Goal: Information Seeking & Learning: Check status

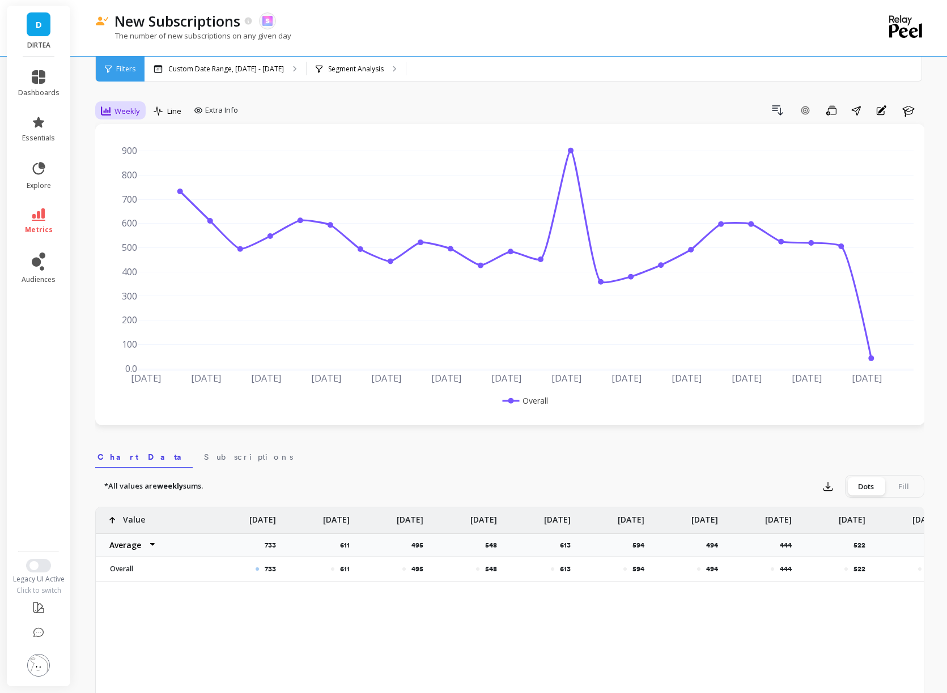
click at [125, 117] on div "Weekly" at bounding box center [120, 111] width 39 height 14
click at [127, 157] on div "Daily" at bounding box center [137, 158] width 65 height 11
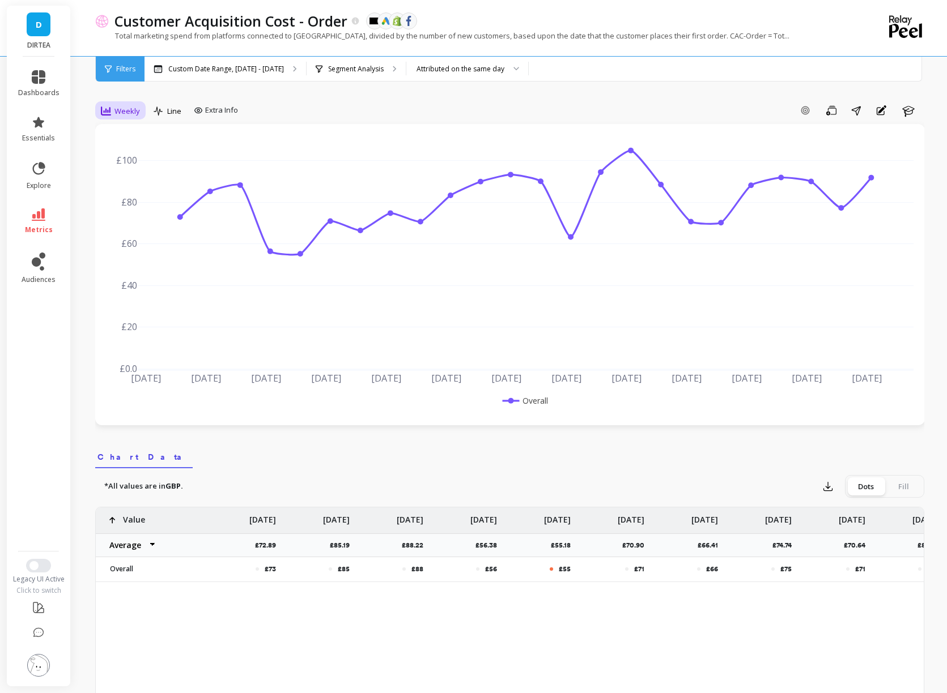
click at [131, 116] on span "Weekly" at bounding box center [126, 111] width 25 height 11
click at [144, 155] on div "Daily" at bounding box center [137, 158] width 65 height 11
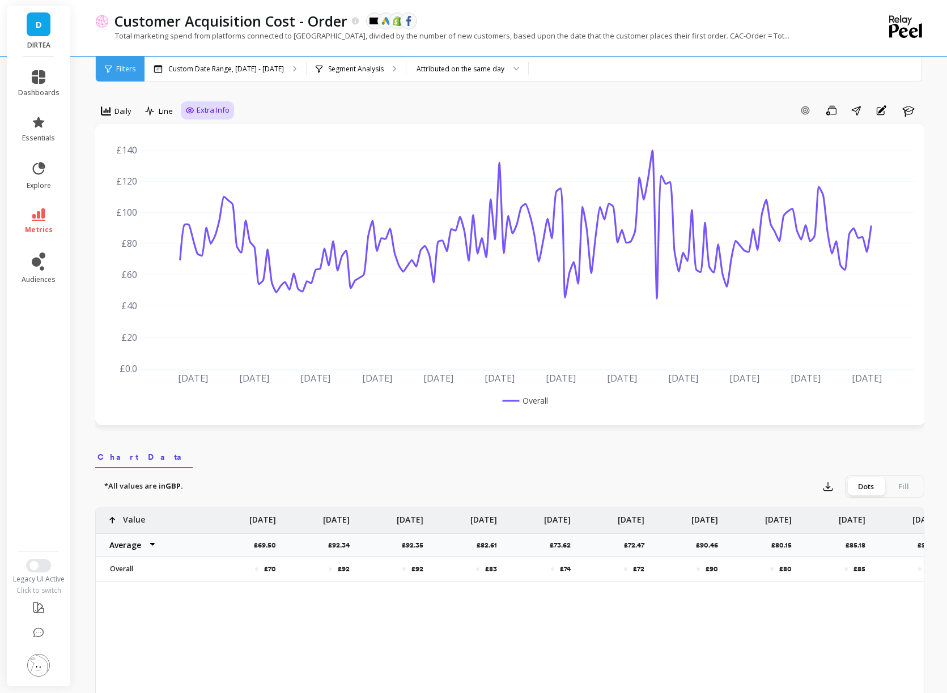
click at [189, 106] on icon at bounding box center [189, 110] width 9 height 9
click at [204, 168] on div "Show values on the chart Values" at bounding box center [219, 177] width 68 height 22
checkbox input "true"
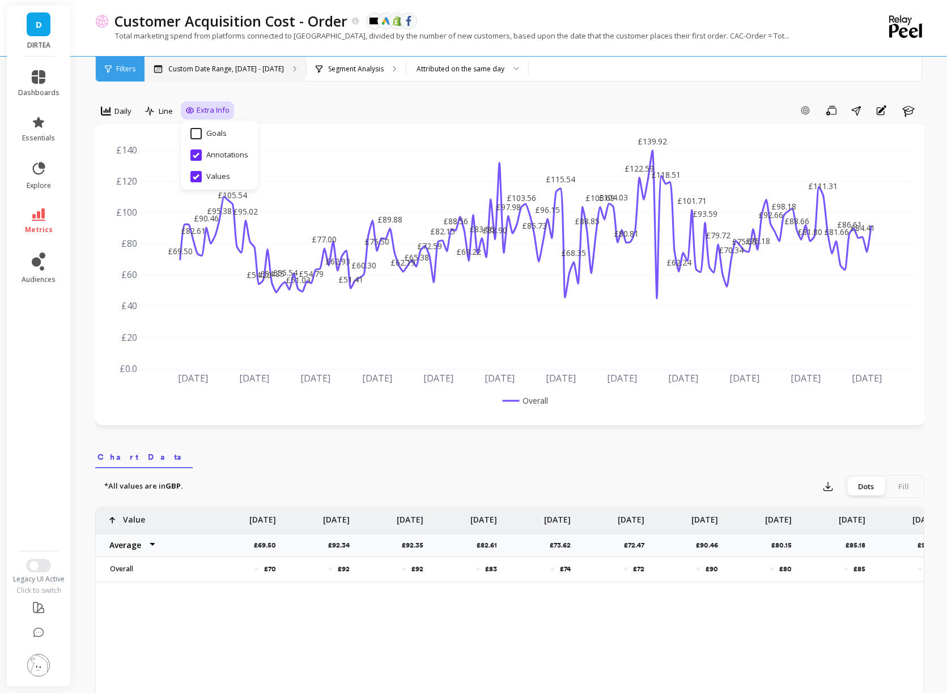
click at [210, 65] on p "Custom Date Range, [DATE] - [DATE]" at bounding box center [226, 69] width 116 height 9
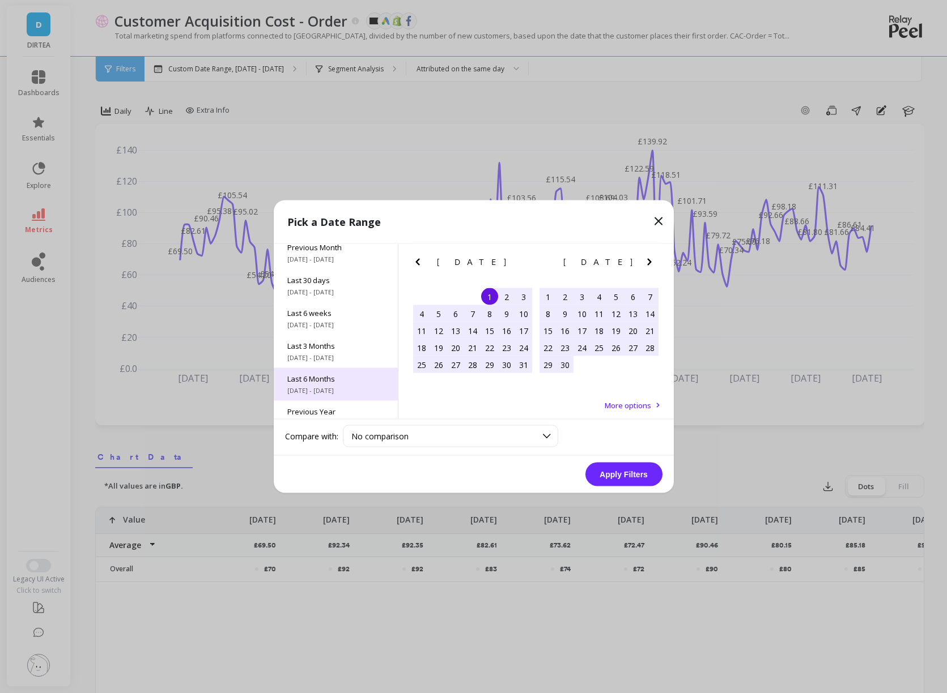
scroll to position [154, 0]
click at [327, 364] on span "Last 3 Years" at bounding box center [335, 364] width 97 height 10
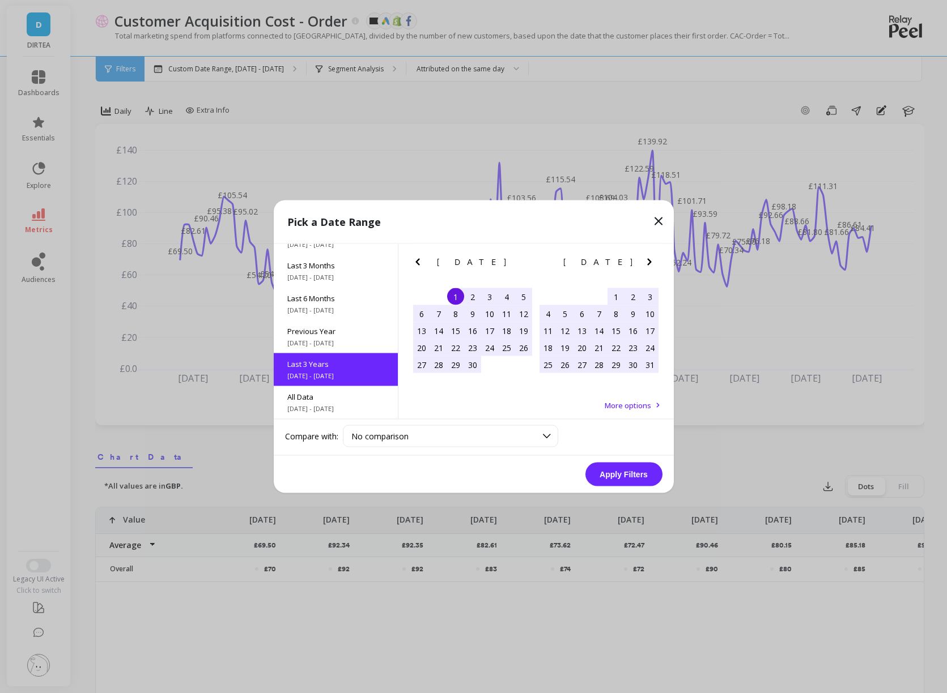
scroll to position [1, 0]
click at [617, 463] on button "Apply Filters" at bounding box center [623, 475] width 77 height 24
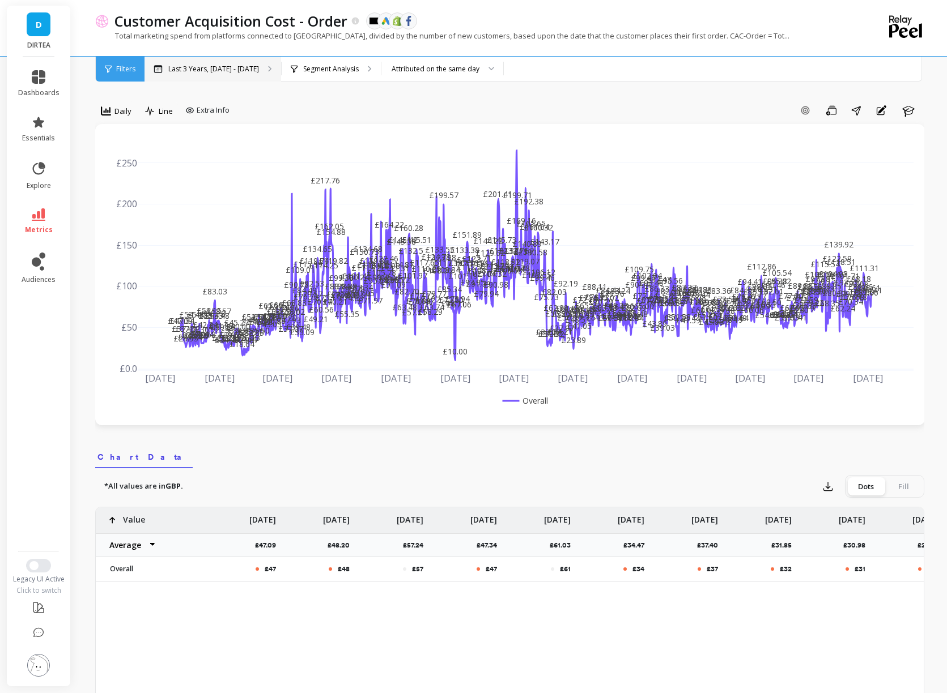
click at [242, 65] on p "Last 3 Years, Nov 1, 2022 - Oct 31, 2025" at bounding box center [213, 69] width 91 height 9
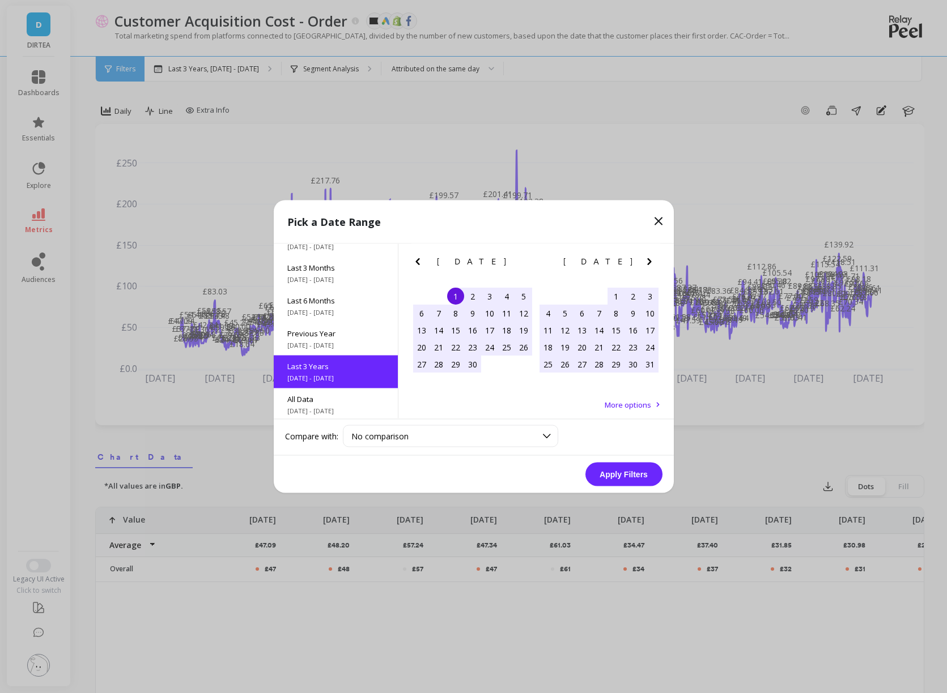
scroll to position [154, 0]
click at [642, 260] on icon "Next Month" at bounding box center [649, 262] width 14 height 14
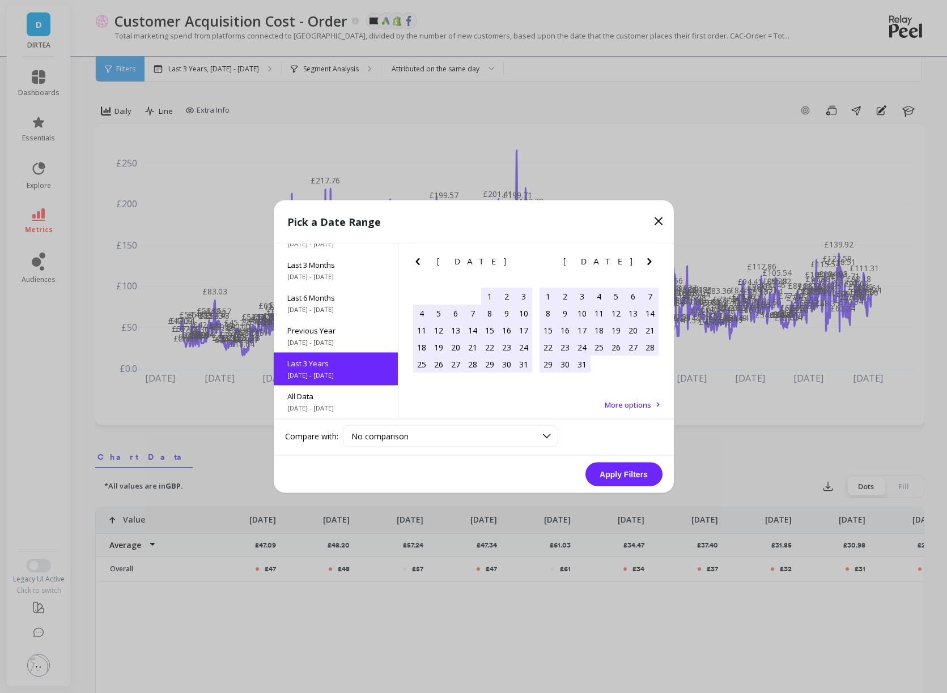
click at [642, 260] on icon "Next Month" at bounding box center [649, 262] width 14 height 14
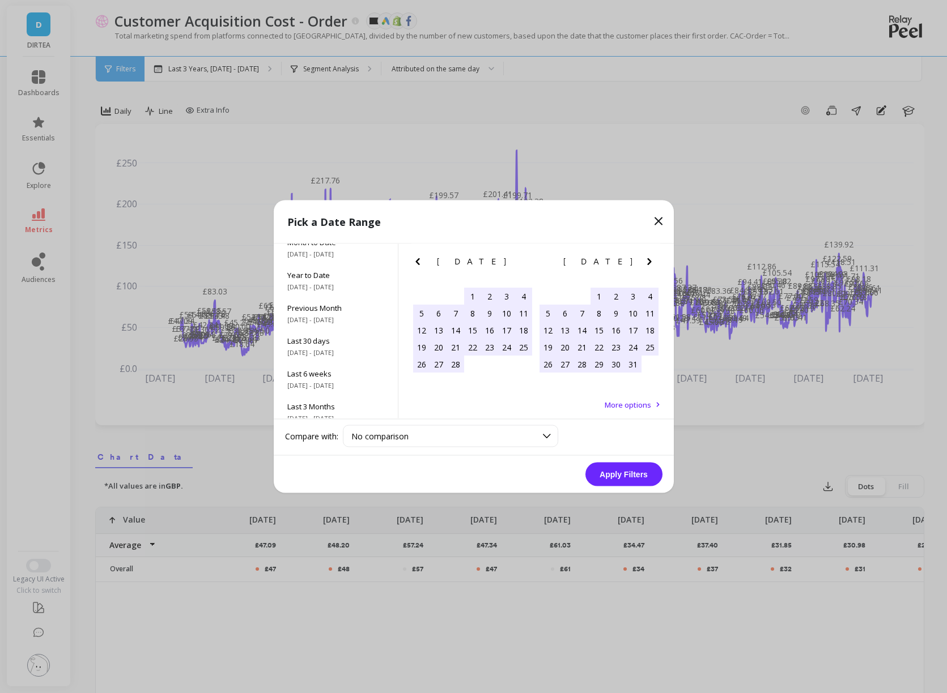
scroll to position [0, 0]
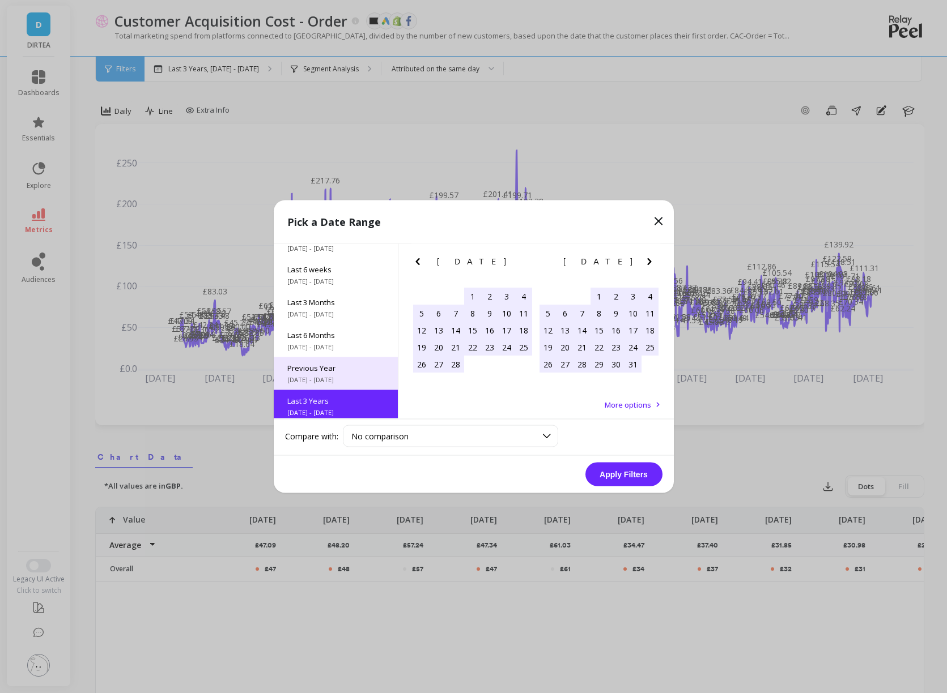
click at [320, 376] on span "[DATE] - [DATE]" at bounding box center [335, 380] width 97 height 9
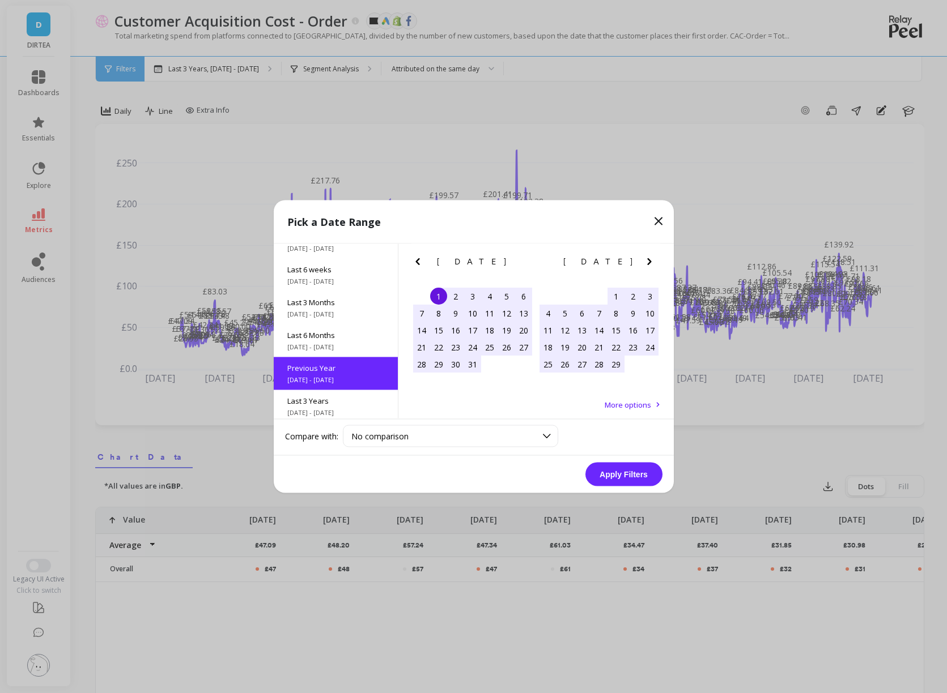
scroll to position [154, 0]
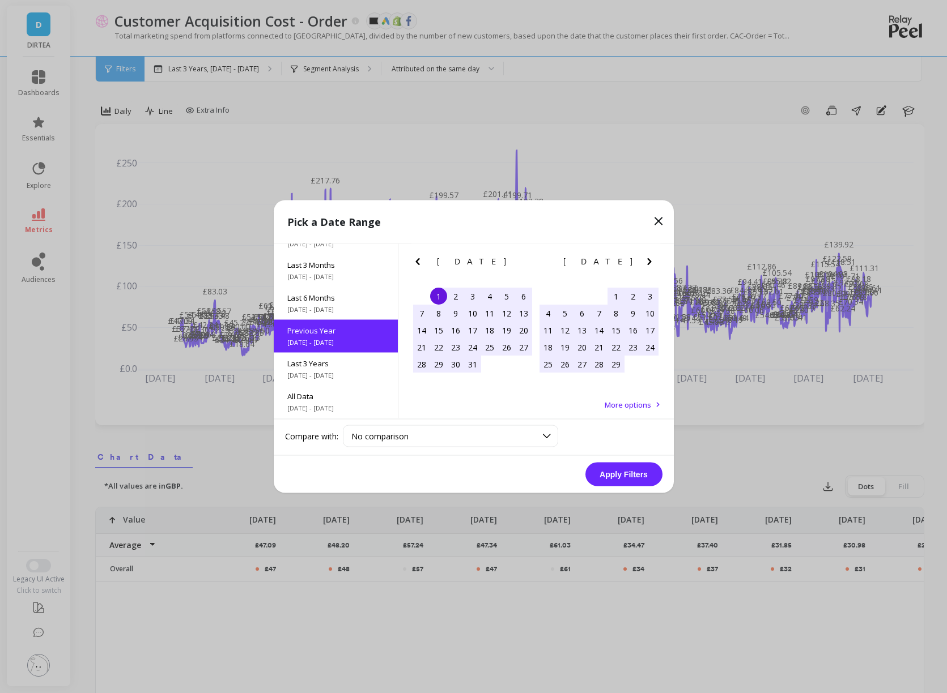
click at [624, 474] on button "Apply Filters" at bounding box center [623, 475] width 77 height 24
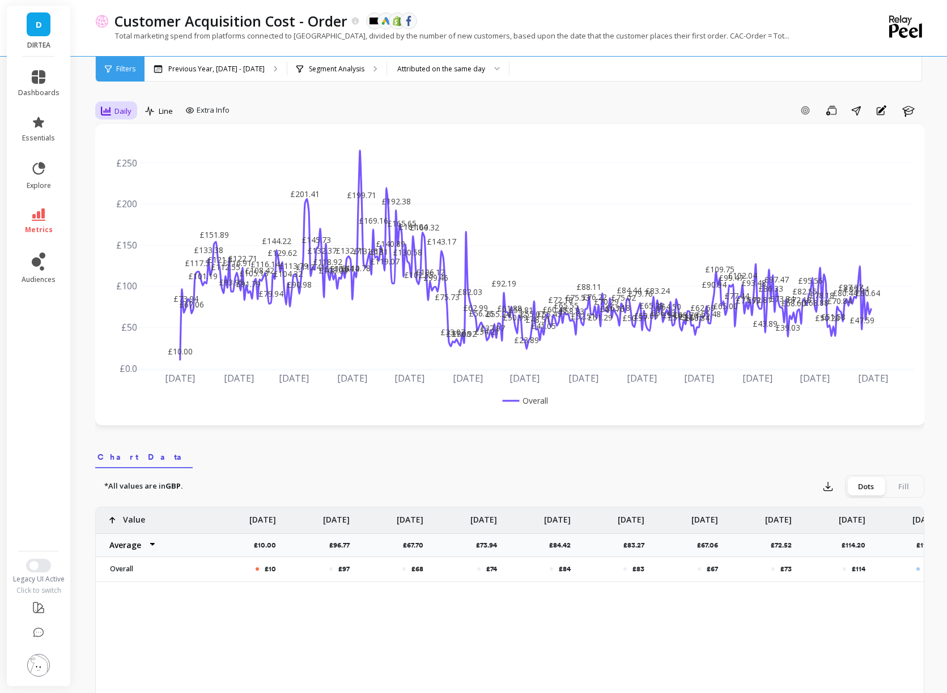
click at [121, 113] on span "Daily" at bounding box center [122, 111] width 17 height 11
click at [131, 177] on div "Weekly" at bounding box center [137, 179] width 65 height 11
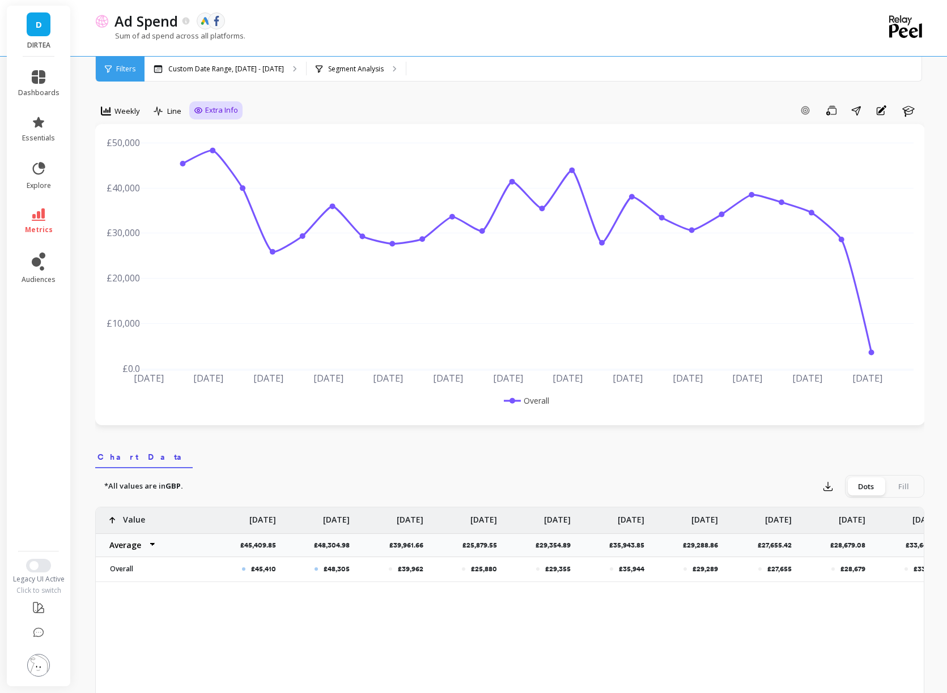
click at [201, 108] on icon at bounding box center [198, 110] width 9 height 9
click at [216, 177] on input "Values" at bounding box center [219, 176] width 40 height 11
checkbox input "true"
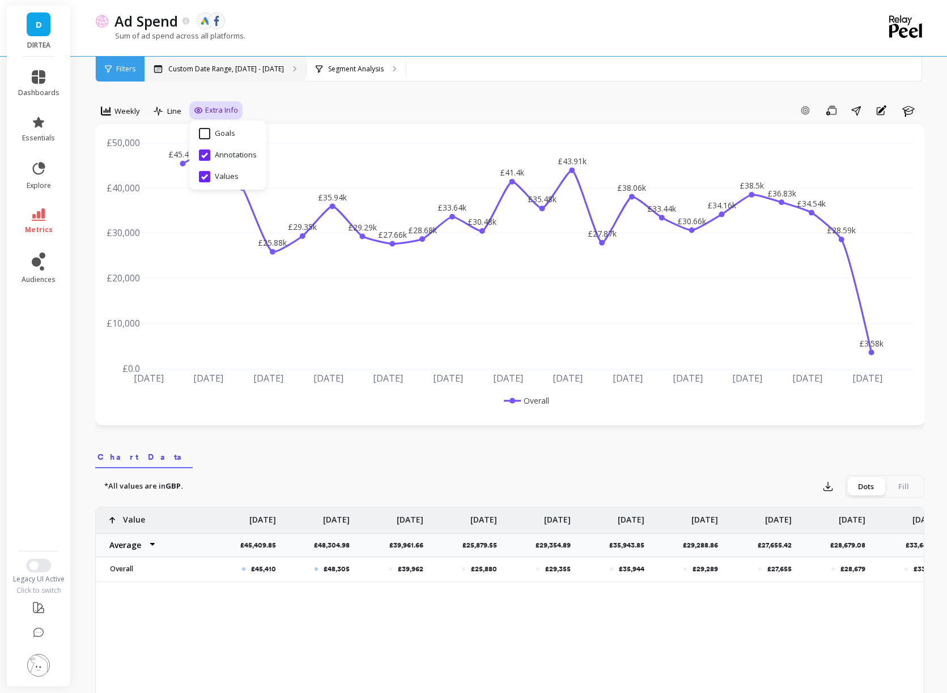
click at [189, 80] on div "Custom Date Range, [DATE] - [DATE]" at bounding box center [224, 69] width 161 height 25
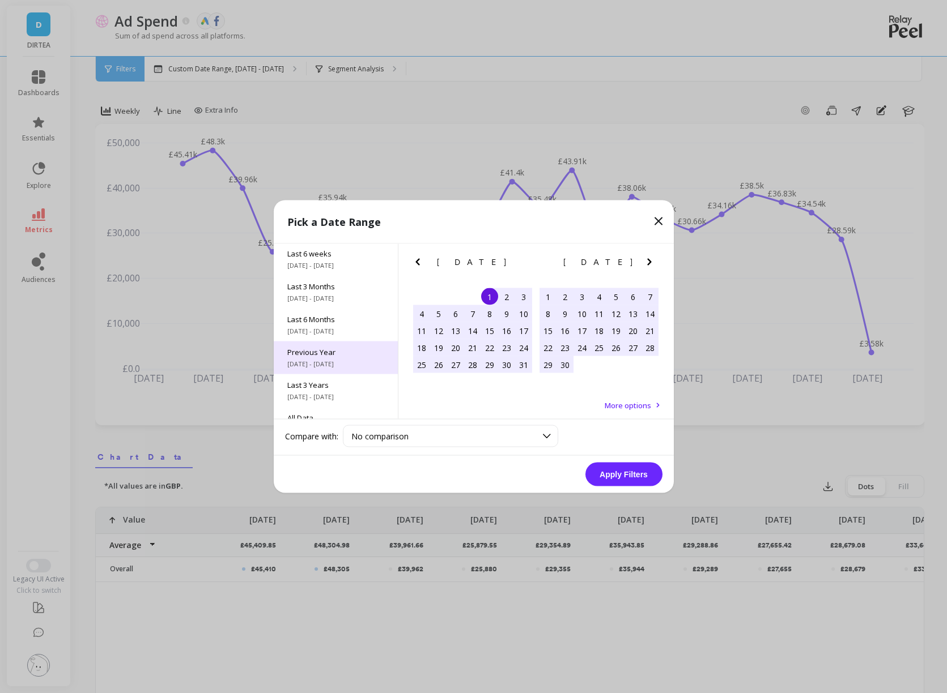
scroll to position [154, 0]
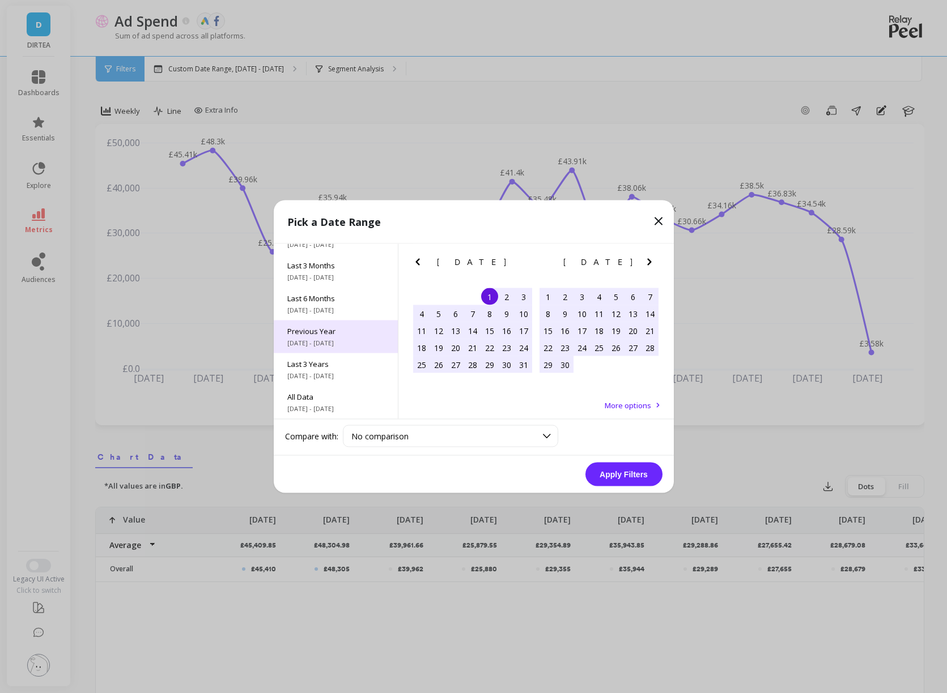
click at [333, 346] on span "[DATE] - [DATE]" at bounding box center [335, 343] width 97 height 9
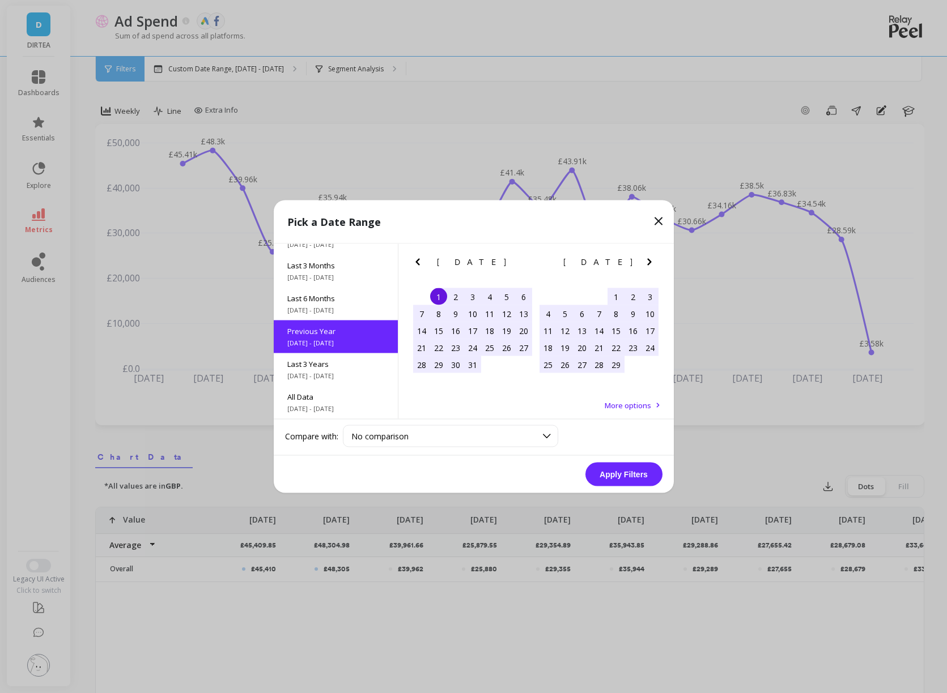
scroll to position [1, 0]
click at [629, 467] on button "Apply Filters" at bounding box center [623, 475] width 77 height 24
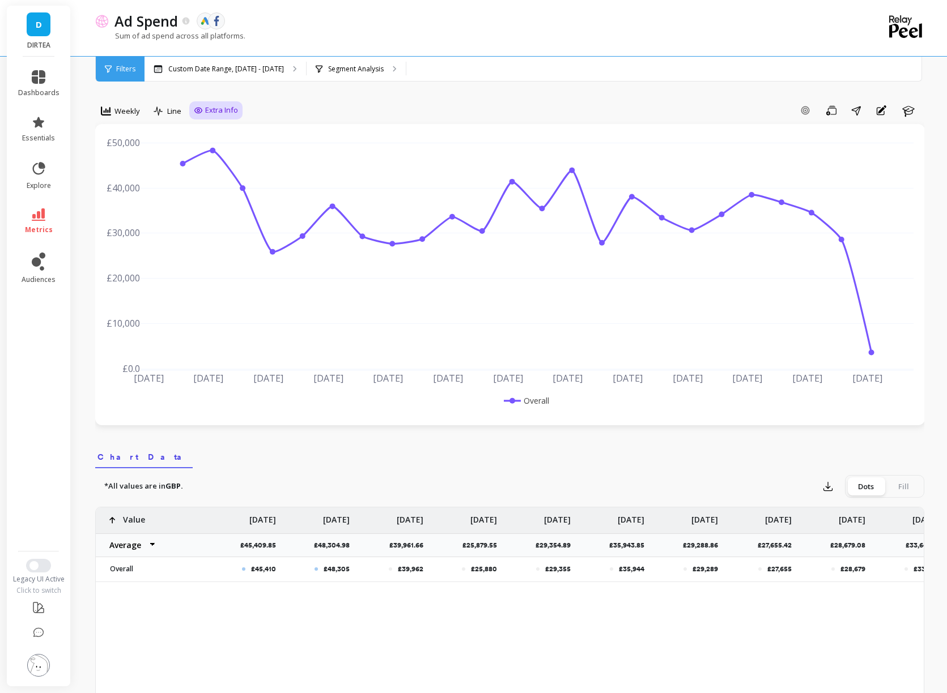
click at [206, 111] on span "Extra Info" at bounding box center [221, 110] width 33 height 11
click at [221, 176] on input "Values" at bounding box center [219, 176] width 40 height 11
checkbox input "true"
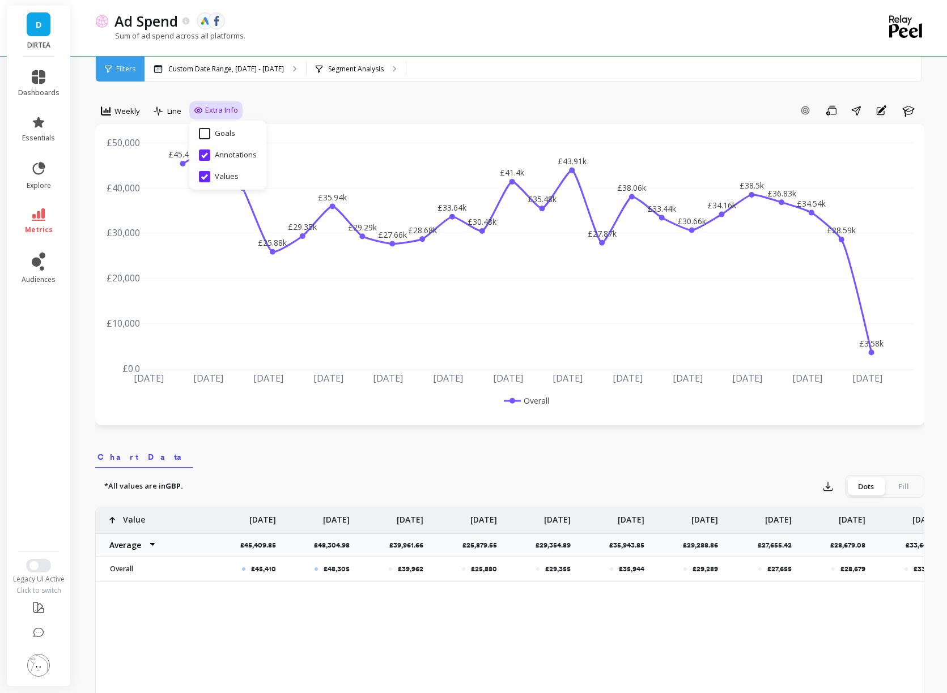
click at [326, 110] on div "Add Goal Save Share Annotations Learn" at bounding box center [582, 110] width 681 height 18
click at [231, 72] on p "Custom Date Range, [DATE] - [DATE]" at bounding box center [226, 69] width 116 height 9
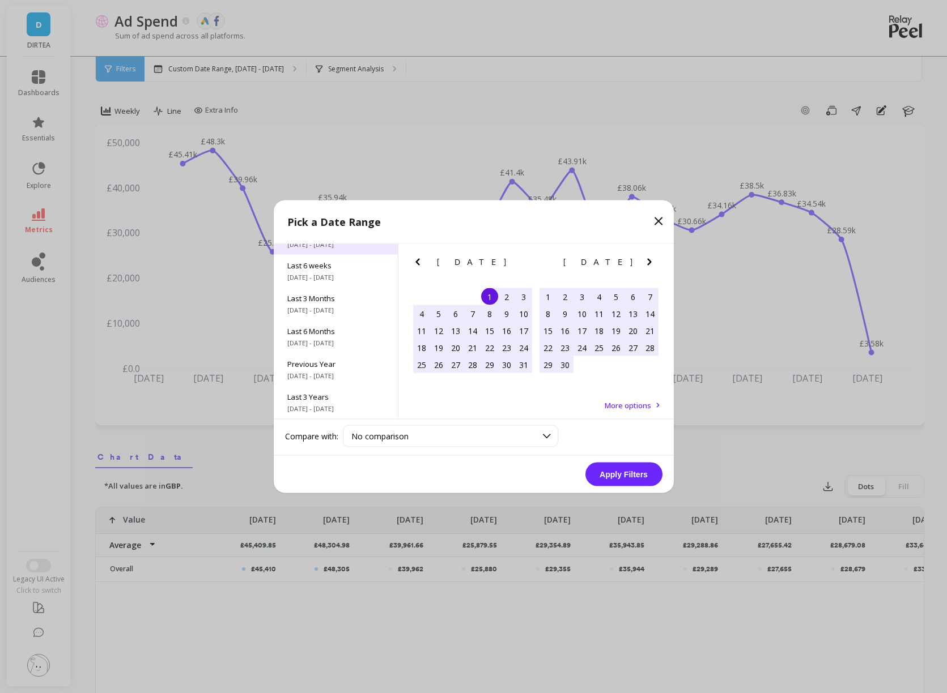
scroll to position [127, 0]
click at [360, 370] on span "[DATE] - [DATE]" at bounding box center [335, 369] width 97 height 9
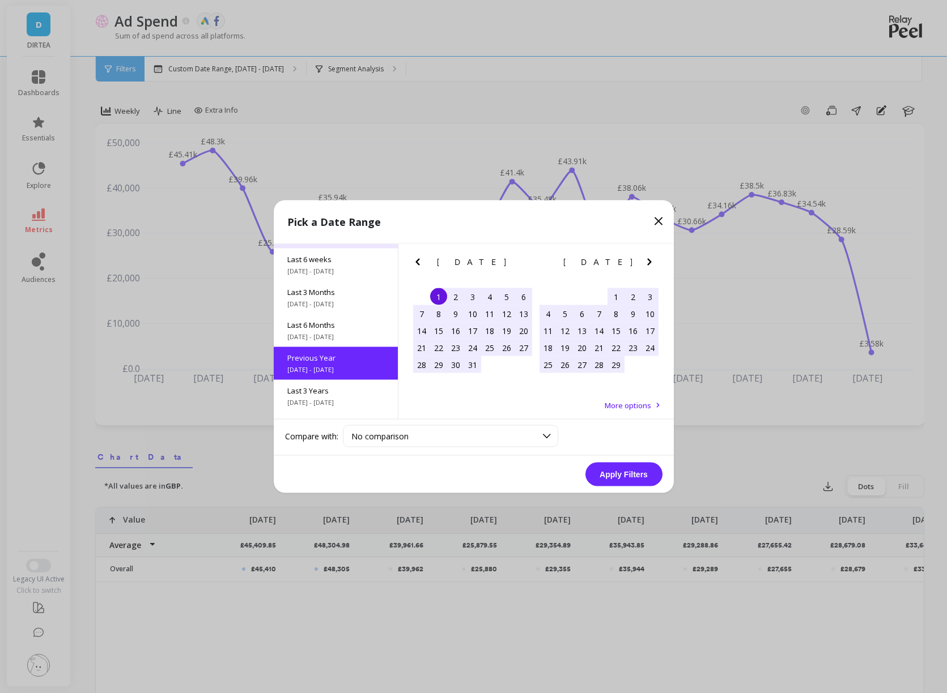
scroll to position [1, 0]
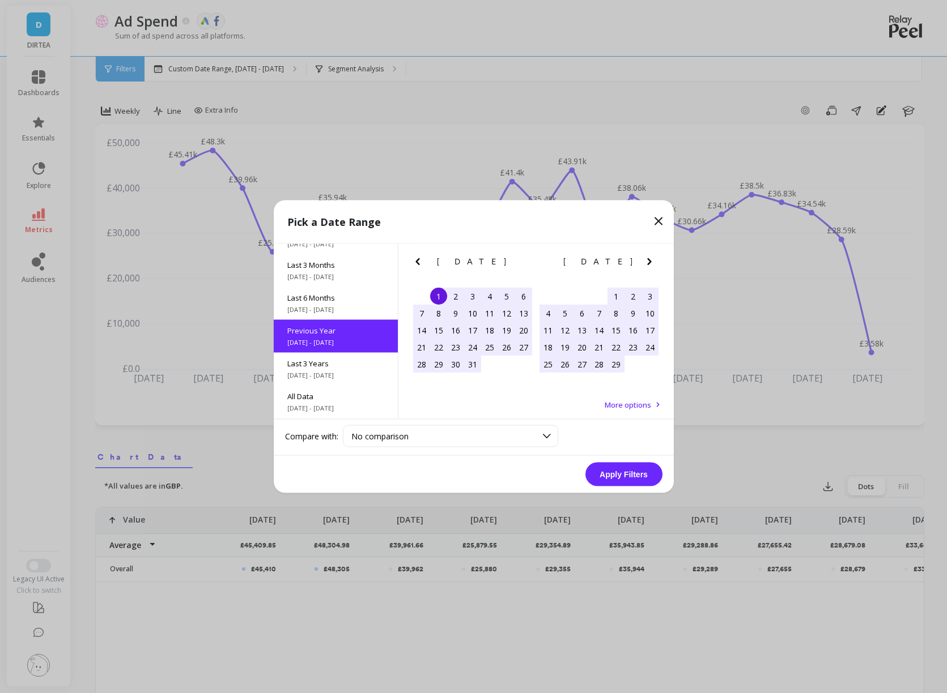
click at [624, 473] on button "Apply Filters" at bounding box center [623, 475] width 77 height 24
